Goal: Find specific page/section: Find specific page/section

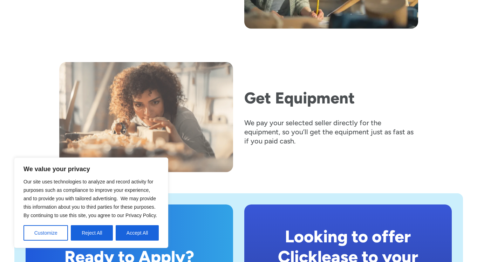
scroll to position [1213, 0]
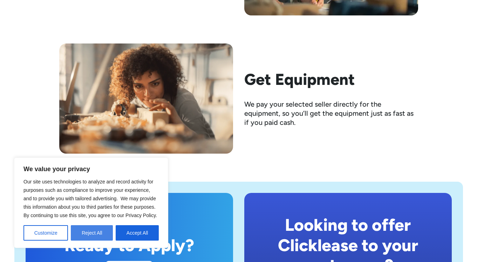
click at [89, 237] on button "Reject All" at bounding box center [92, 232] width 42 height 15
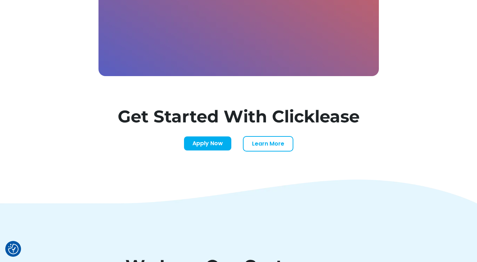
scroll to position [2479, 0]
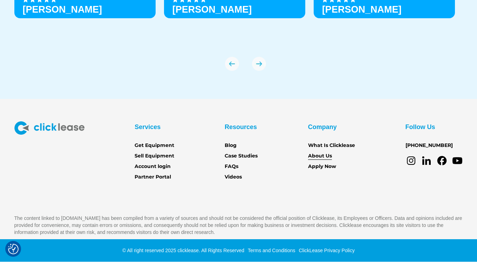
click at [318, 156] on link "About Us" at bounding box center [320, 156] width 24 height 8
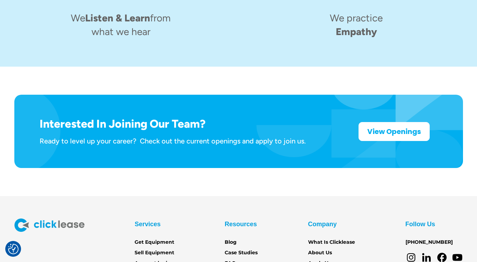
scroll to position [1095, 0]
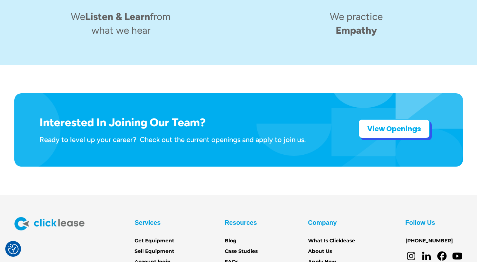
click at [362, 119] on link "View Openings" at bounding box center [393, 128] width 71 height 19
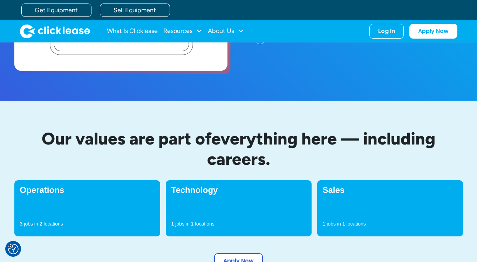
scroll to position [121, 0]
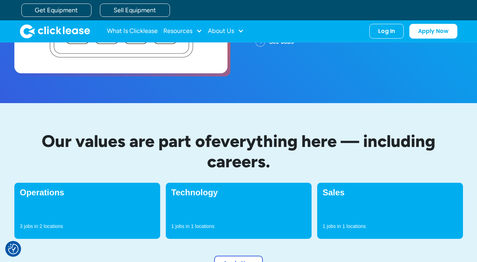
click at [133, 231] on div "3 jobs in 2 locations" at bounding box center [87, 228] width 135 height 11
click at [110, 222] on div "Operations 3 jobs in 2 locations" at bounding box center [87, 211] width 146 height 56
click at [44, 195] on h4 "Operations" at bounding box center [87, 192] width 135 height 8
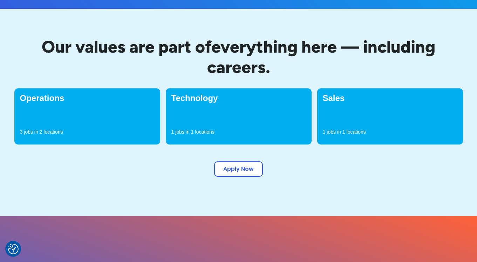
scroll to position [227, 0]
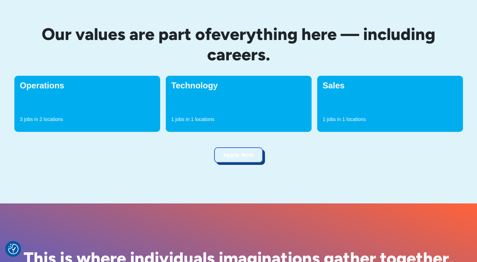
click at [240, 152] on link "Apply Now" at bounding box center [238, 154] width 49 height 15
